Goal: Information Seeking & Learning: Learn about a topic

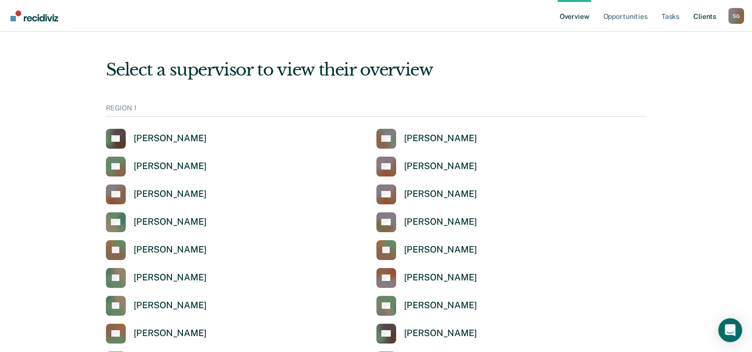
click at [698, 12] on link "Client s" at bounding box center [704, 16] width 27 height 32
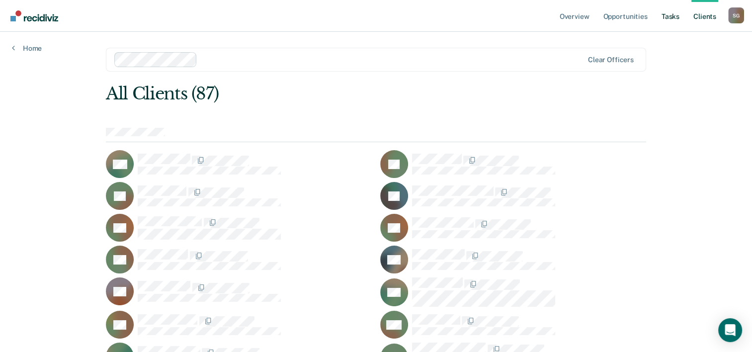
click at [669, 17] on link "Tasks" at bounding box center [671, 16] width 22 height 32
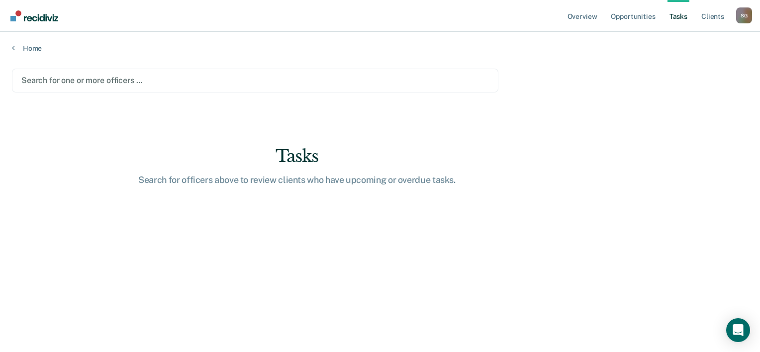
click at [99, 79] on div at bounding box center [254, 80] width 467 height 11
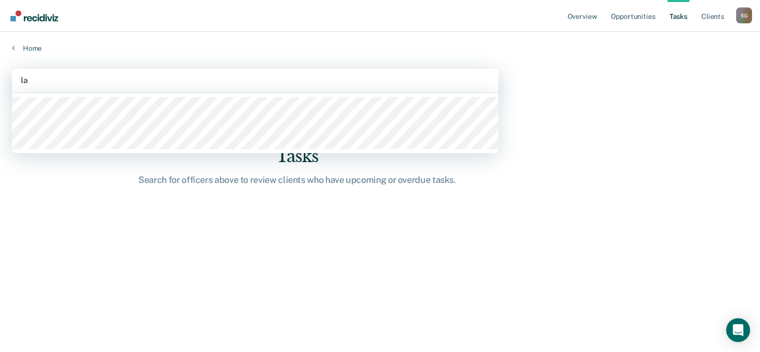
type input "l"
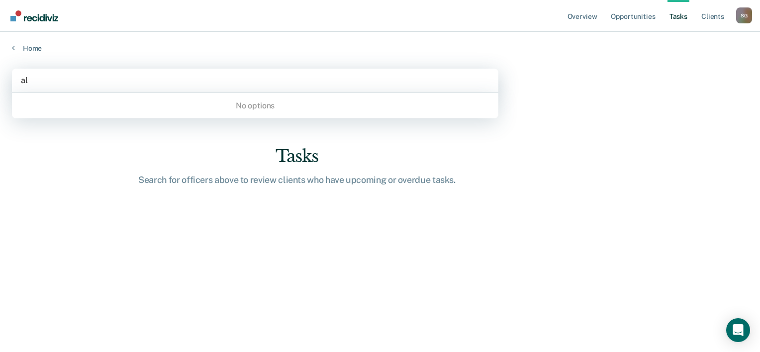
type input "a"
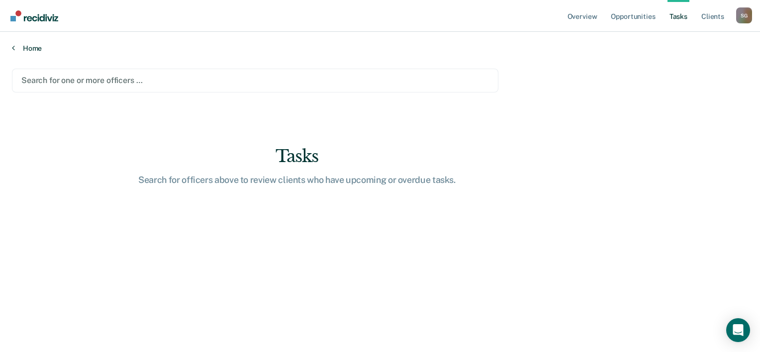
click at [26, 47] on link "Home" at bounding box center [380, 48] width 736 height 9
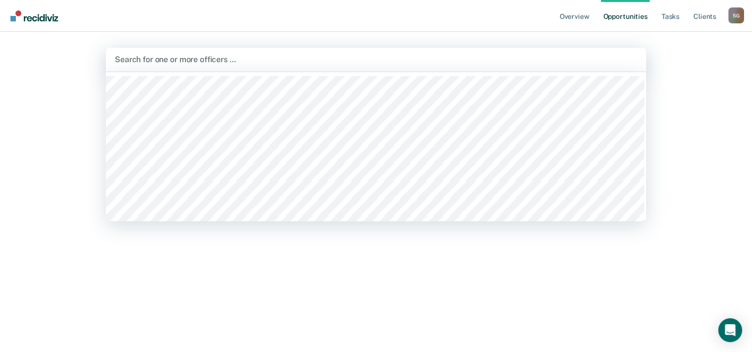
click at [187, 58] on div at bounding box center [376, 59] width 522 height 11
type input "a"
click at [631, 18] on link "Opportunities" at bounding box center [625, 16] width 48 height 32
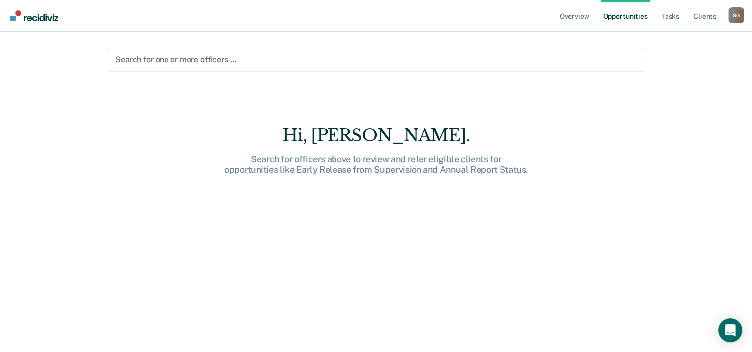
click at [182, 55] on div at bounding box center [375, 59] width 521 height 11
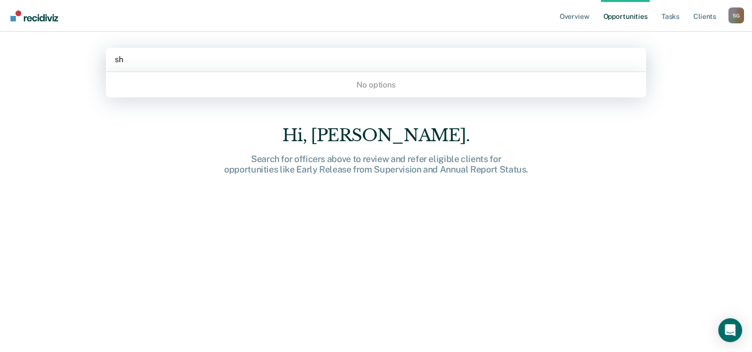
type input "s"
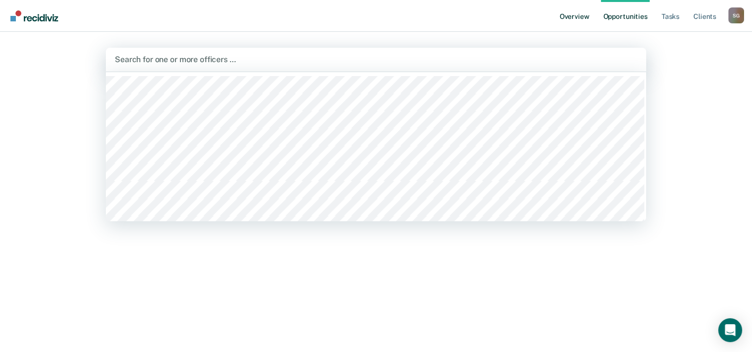
click at [572, 16] on link "Overview" at bounding box center [575, 16] width 34 height 32
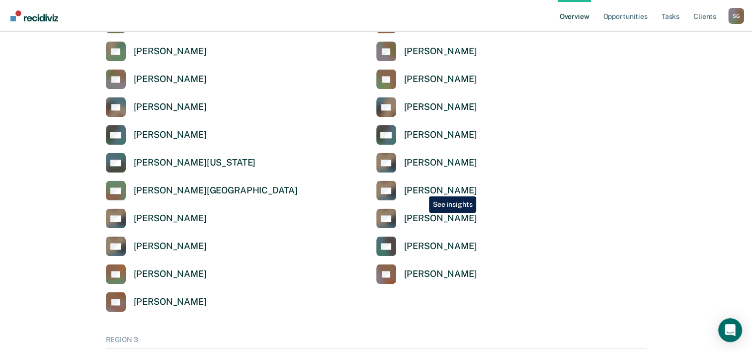
scroll to position [1392, 0]
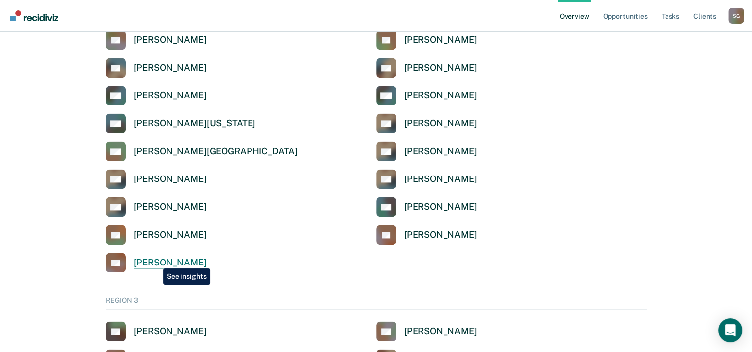
click at [156, 261] on div "[PERSON_NAME]" at bounding box center [170, 262] width 73 height 11
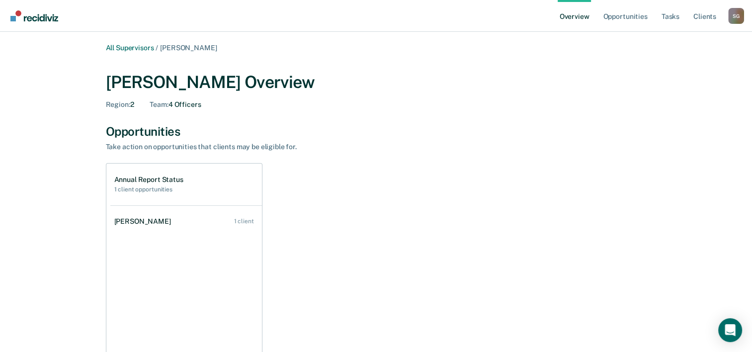
click at [203, 143] on div "Take action on opportunities that clients may be eligible for." at bounding box center [280, 147] width 348 height 8
click at [132, 45] on link "All Supervisors" at bounding box center [130, 48] width 48 height 8
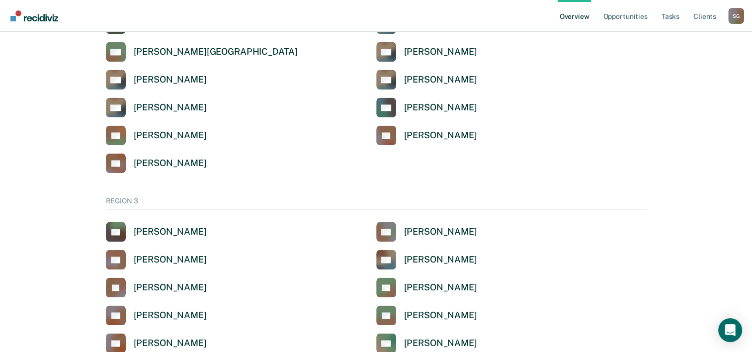
scroll to position [1541, 0]
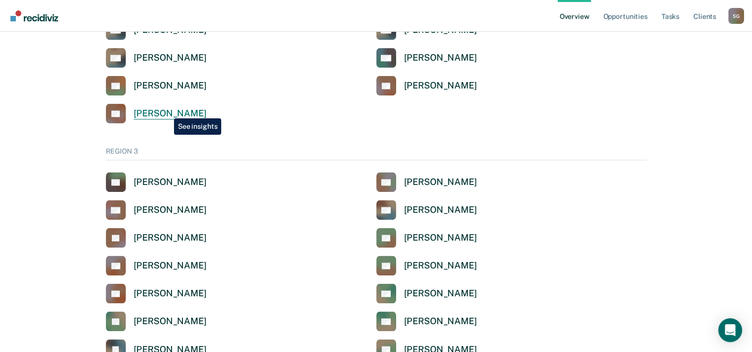
click at [167, 111] on div "[PERSON_NAME]" at bounding box center [170, 113] width 73 height 11
